Goal: Task Accomplishment & Management: Manage account settings

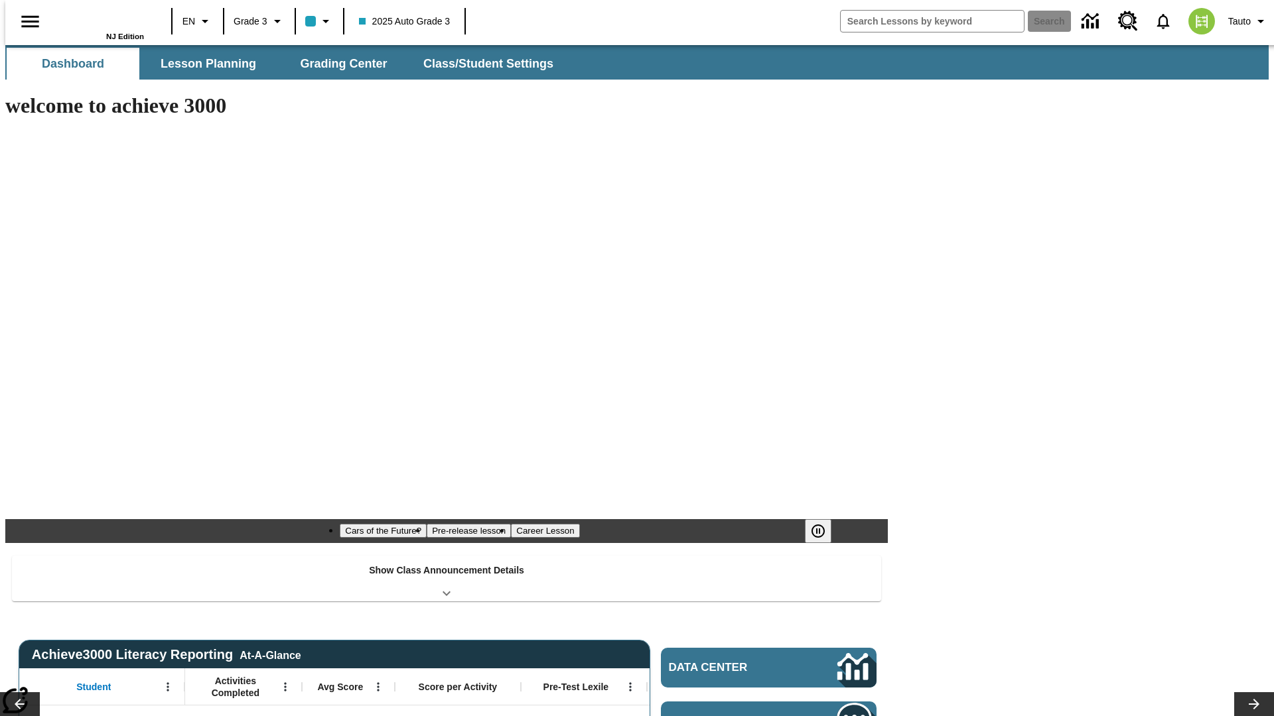
type input "-1"
click at [482, 64] on button "Class/Student Settings" at bounding box center [489, 64] width 153 height 32
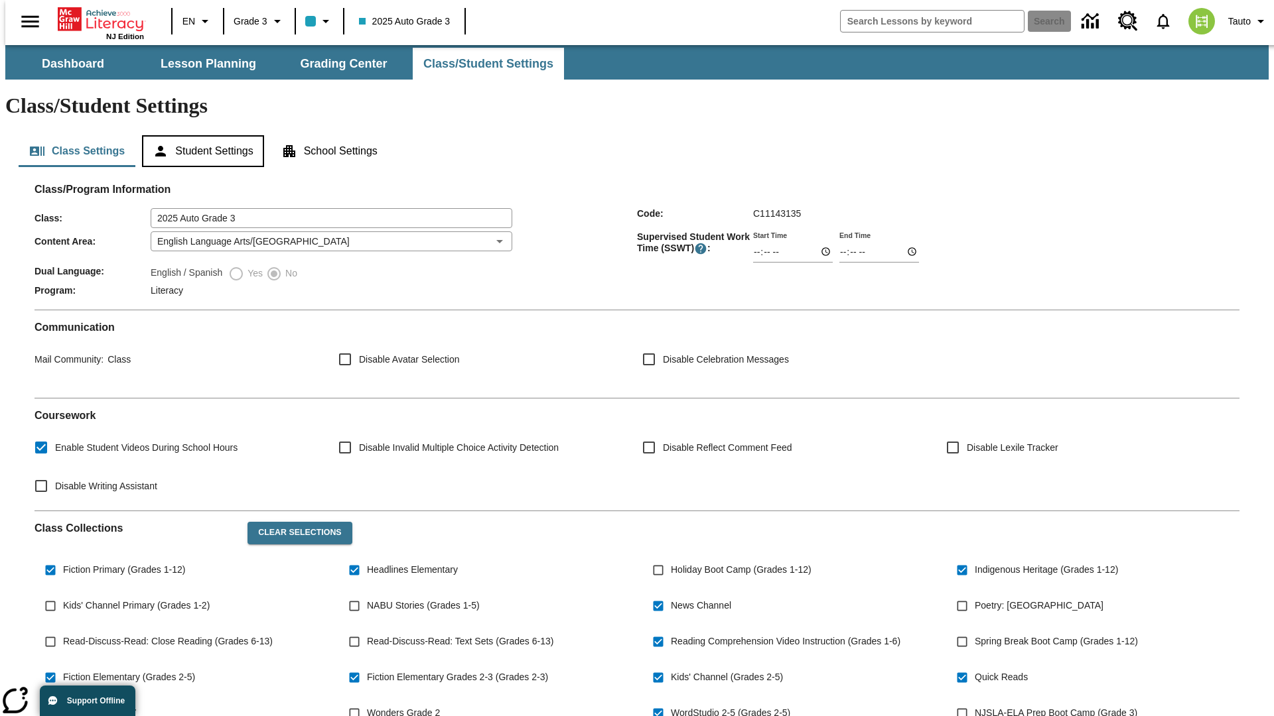
click at [200, 135] on button "Student Settings" at bounding box center [202, 151] width 121 height 32
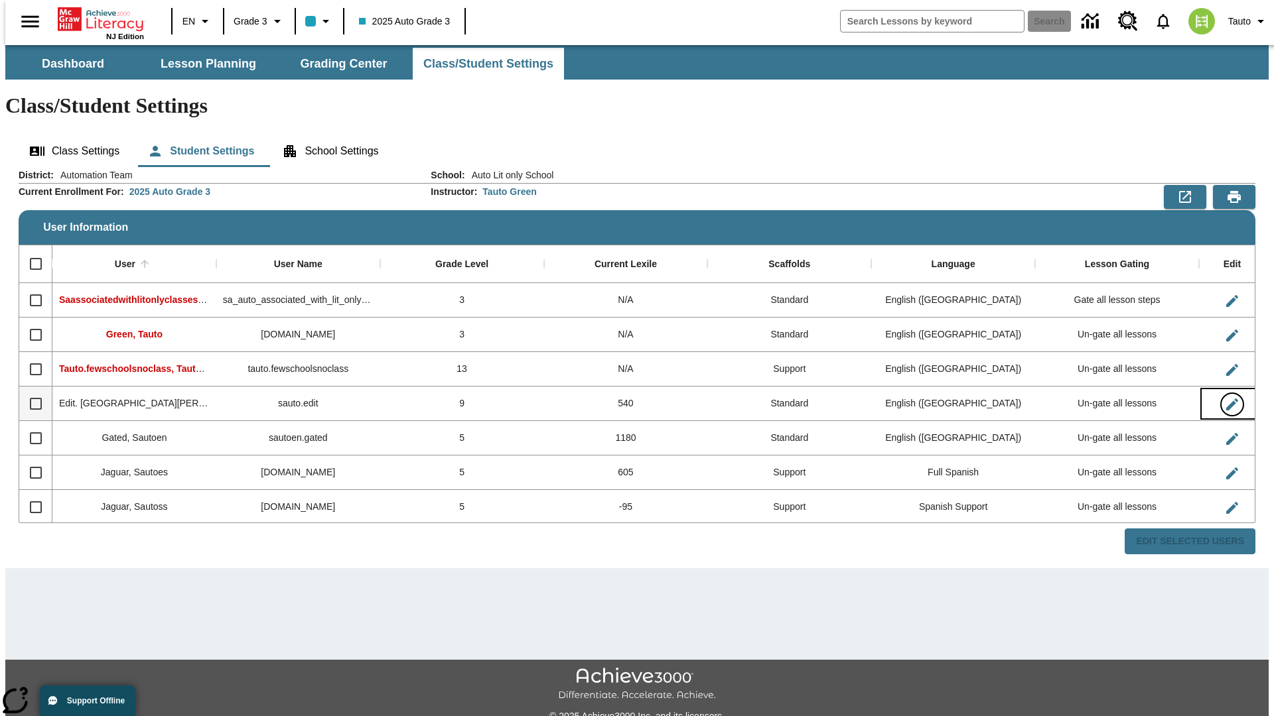
click at [1226, 399] on icon "Edit User" at bounding box center [1232, 405] width 12 height 12
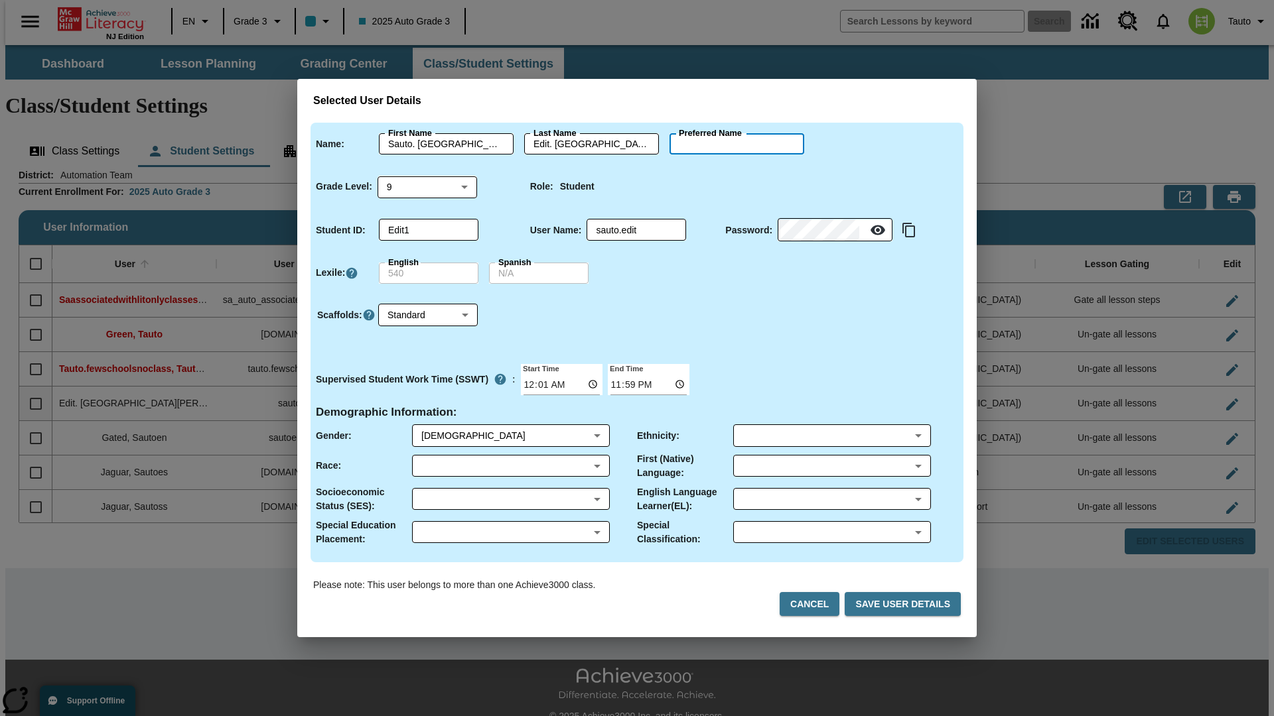
type input "[PERSON_NAME]"
click at [815, 604] on button "Cancel" at bounding box center [809, 604] width 60 height 25
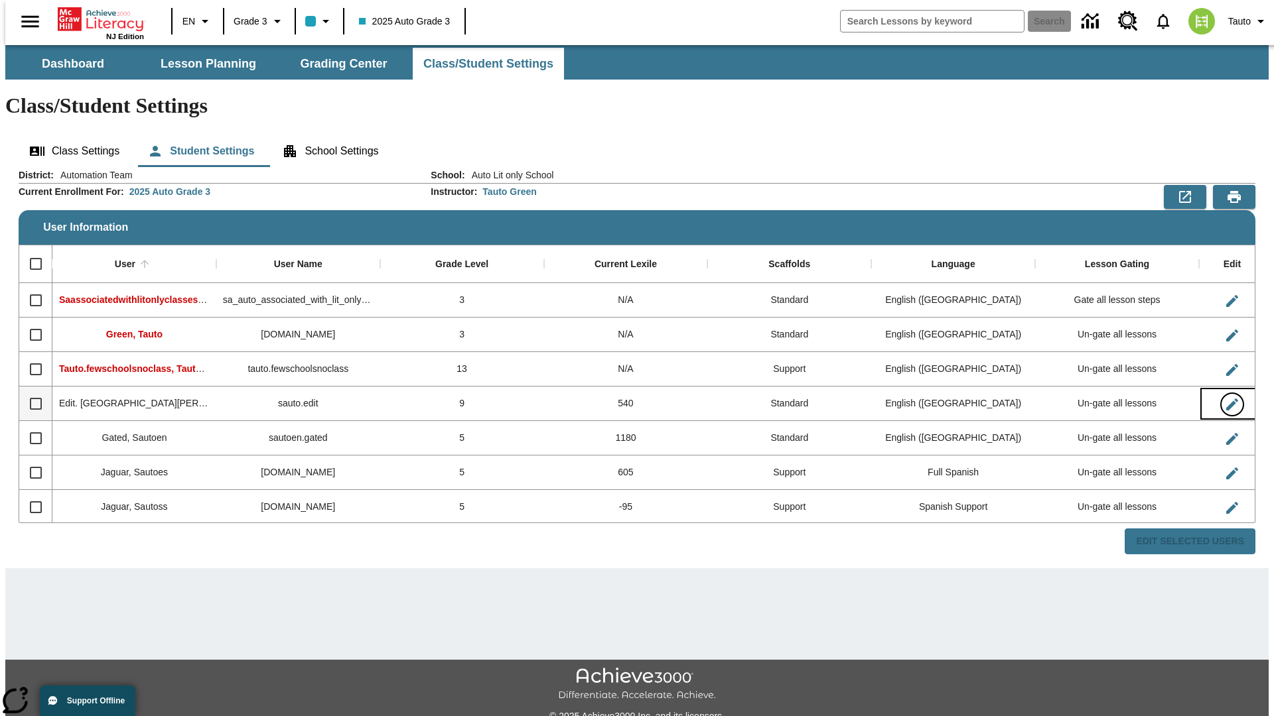
click at [1226, 399] on icon "Edit User" at bounding box center [1232, 405] width 12 height 12
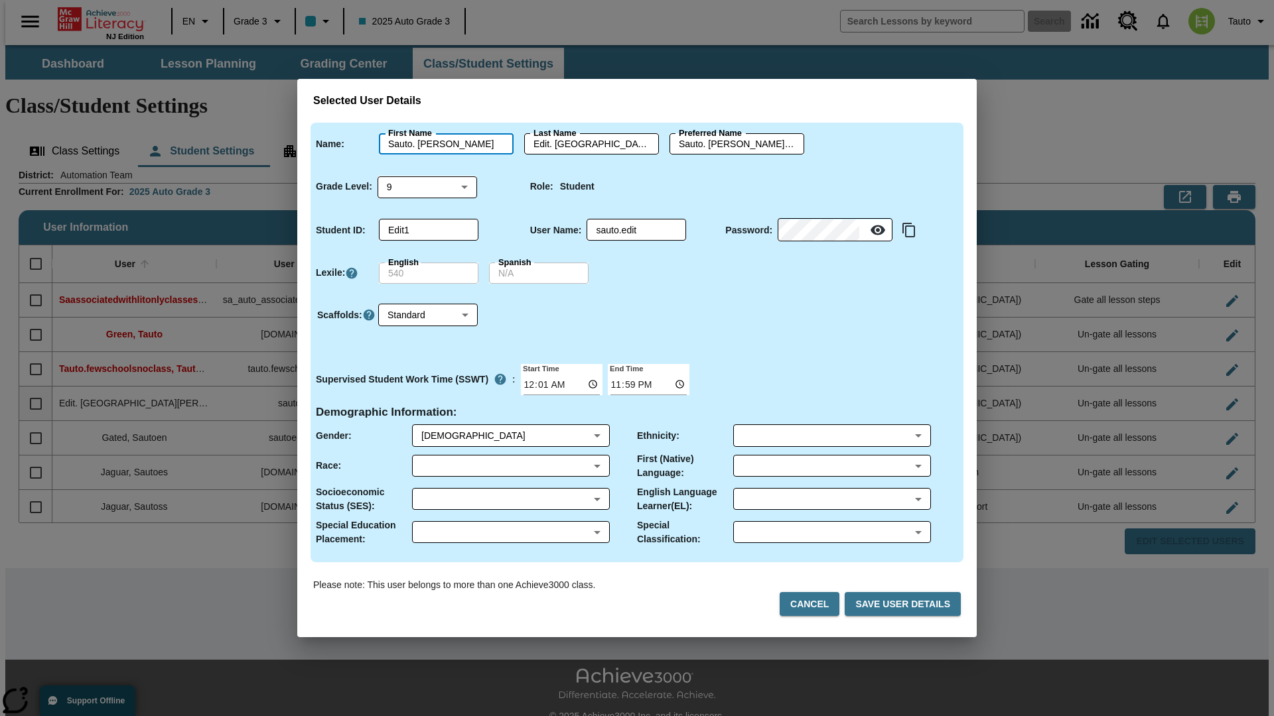
type input "Sauto. [PERSON_NAME]"
type input "Edit. [PERSON_NAME]"
type input "Sauto. [PERSON_NAME].Edit. [PERSON_NAME]"
click at [427, 186] on body "Skip to main content NJ Edition EN Grade 3 2025 Auto Grade 3 Search 0 Tauto Das…" at bounding box center [636, 395] width 1263 height 700
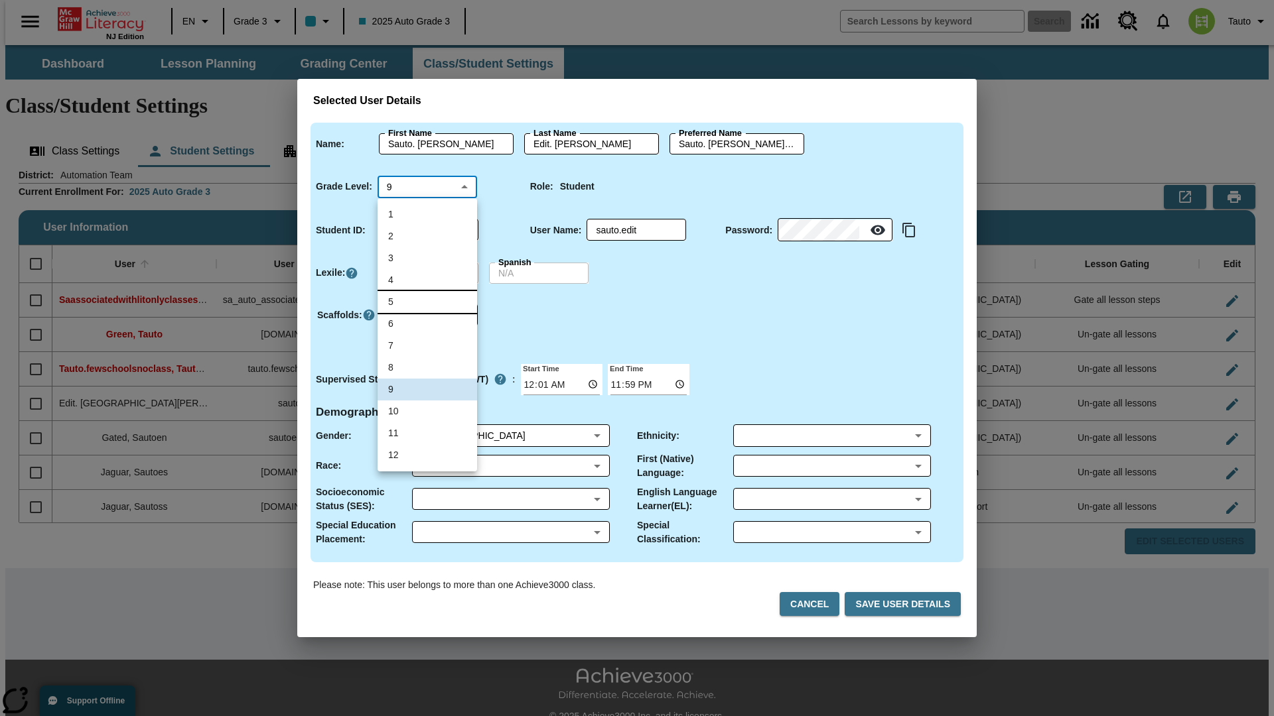
click at [427, 302] on li "5" at bounding box center [427, 302] width 100 height 22
type input "5"
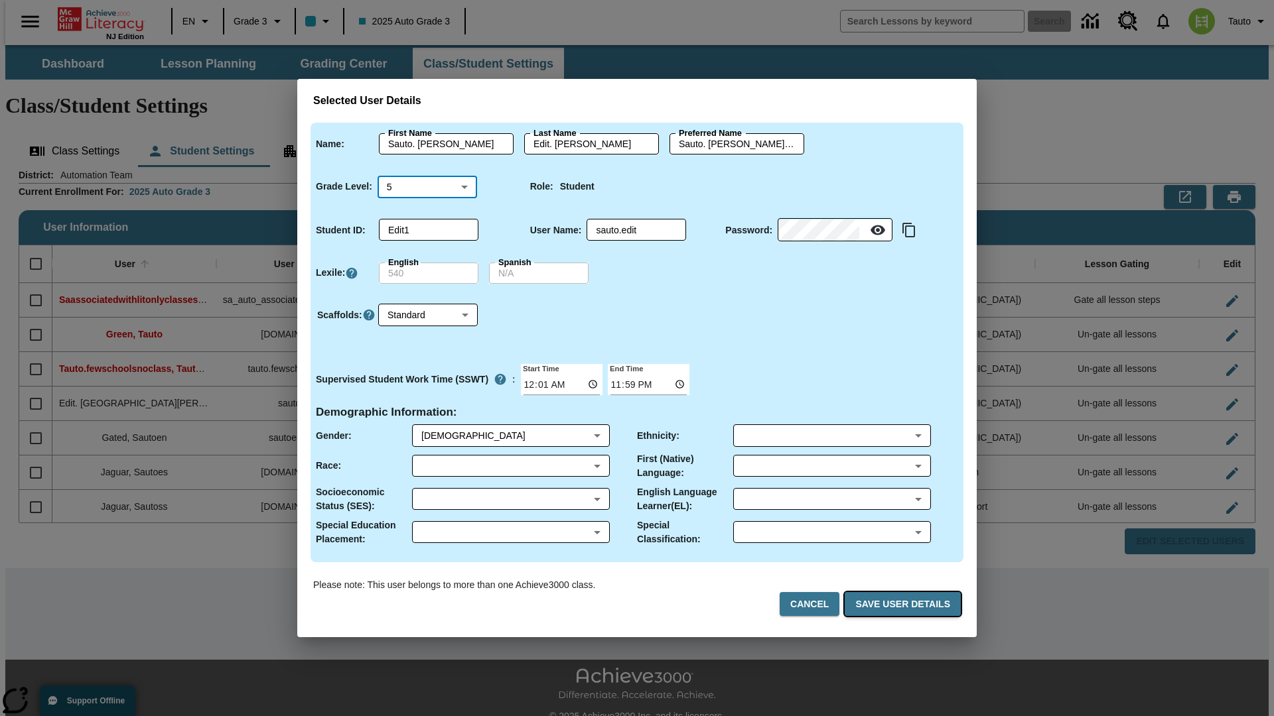
click at [905, 604] on button "Save User Details" at bounding box center [902, 604] width 116 height 25
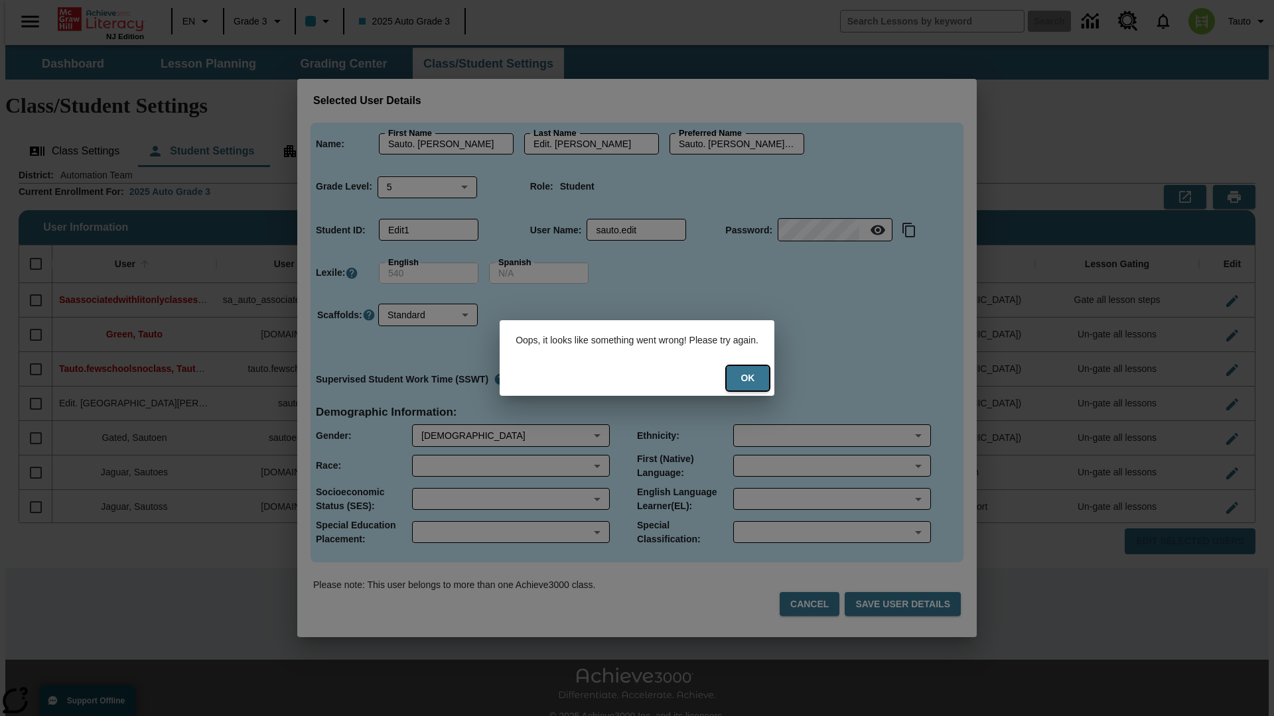
click at [756, 378] on button "Ok" at bounding box center [747, 378] width 42 height 25
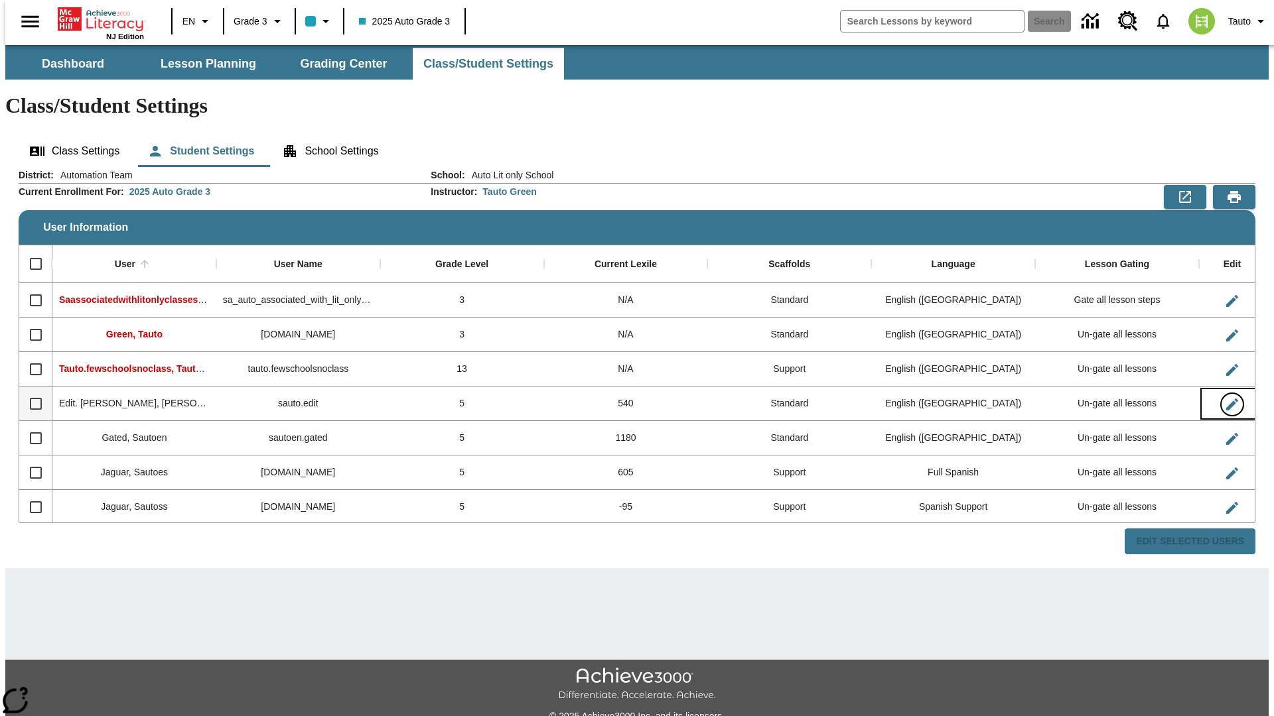
click at [1226, 399] on icon "Edit User" at bounding box center [1232, 405] width 12 height 12
